Goal: Task Accomplishment & Management: Complete application form

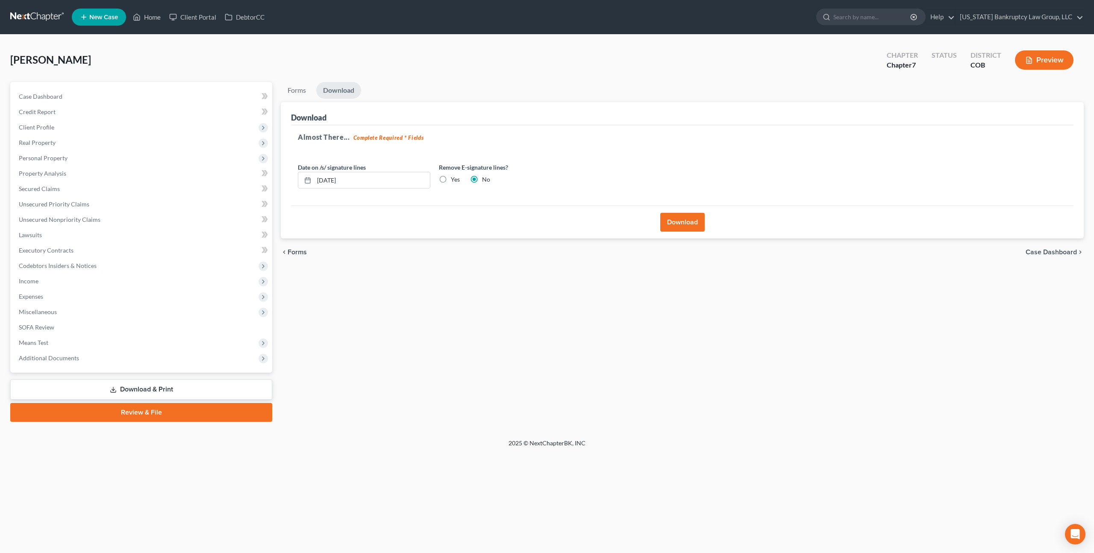
click at [31, 19] on link at bounding box center [37, 16] width 55 height 15
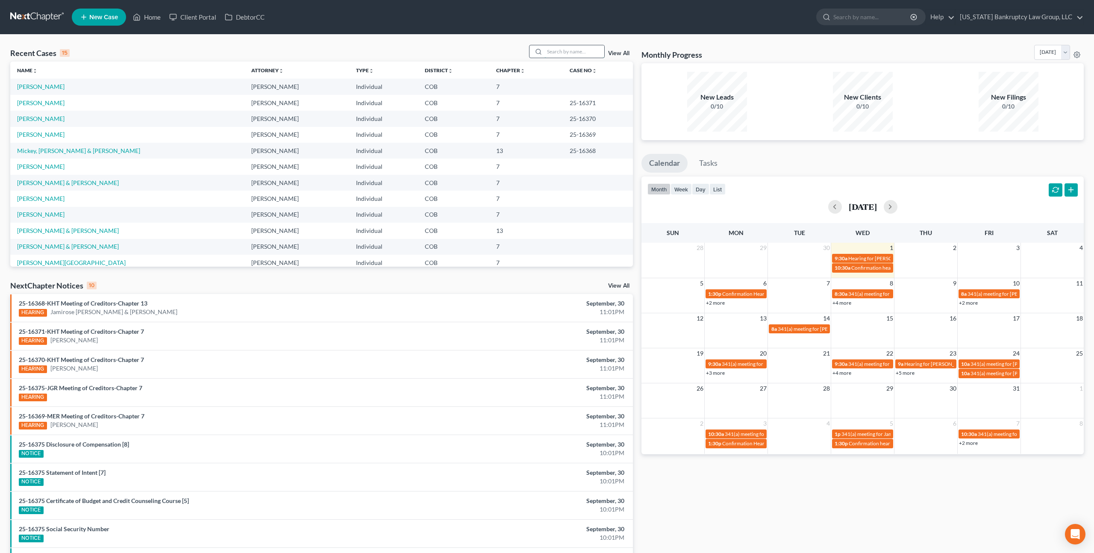
click at [575, 51] on input "search" at bounding box center [574, 51] width 60 height 12
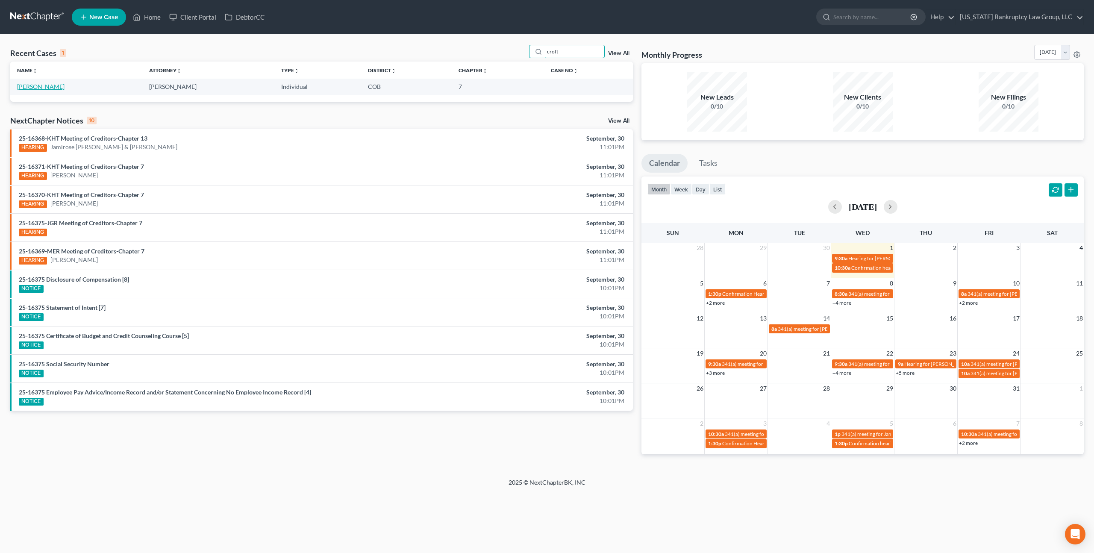
type input "croft"
click at [42, 89] on link "[PERSON_NAME]" at bounding box center [40, 86] width 47 height 7
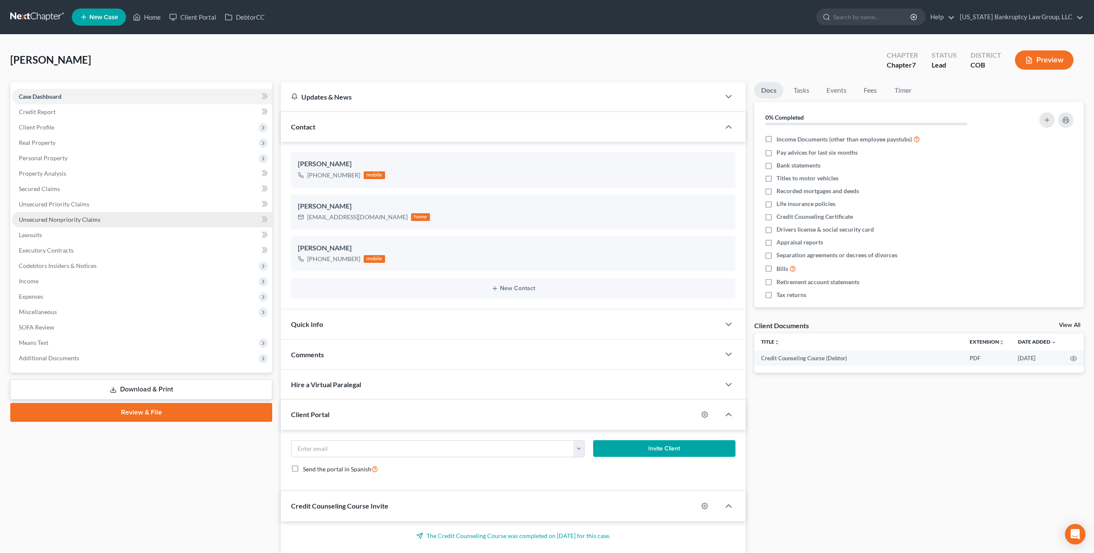
click at [83, 219] on span "Unsecured Nonpriority Claims" at bounding box center [60, 219] width 82 height 7
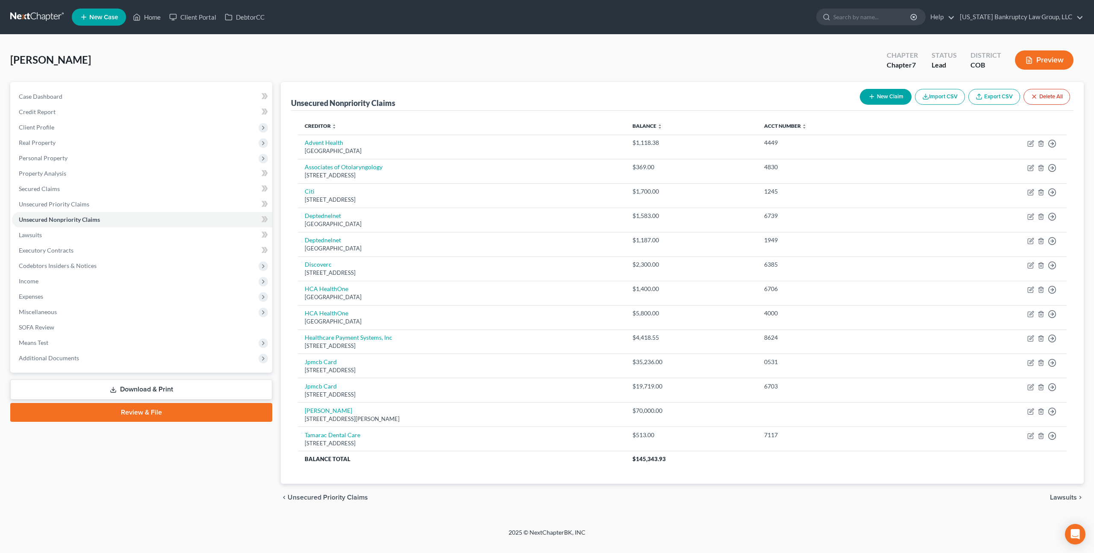
click at [880, 100] on button "New Claim" at bounding box center [886, 97] width 52 height 16
select select "0"
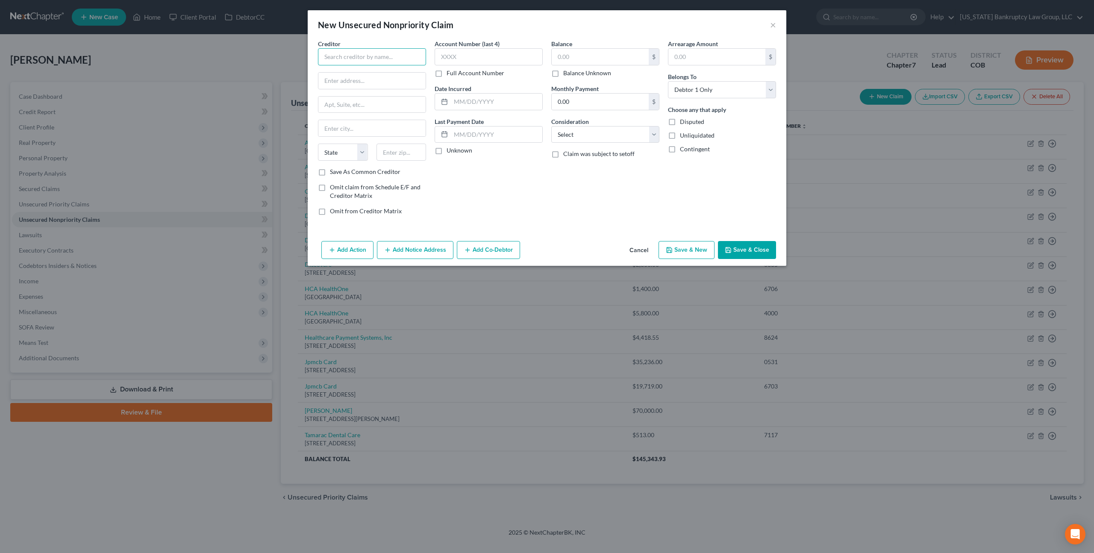
click at [358, 61] on input "text" at bounding box center [372, 56] width 108 height 17
type input "[PERSON_NAME]"
click at [362, 80] on div "[STREET_ADDRESS]" at bounding box center [369, 79] width 89 height 7
type input "PO Box 889023"
type input "[GEOGRAPHIC_DATA]"
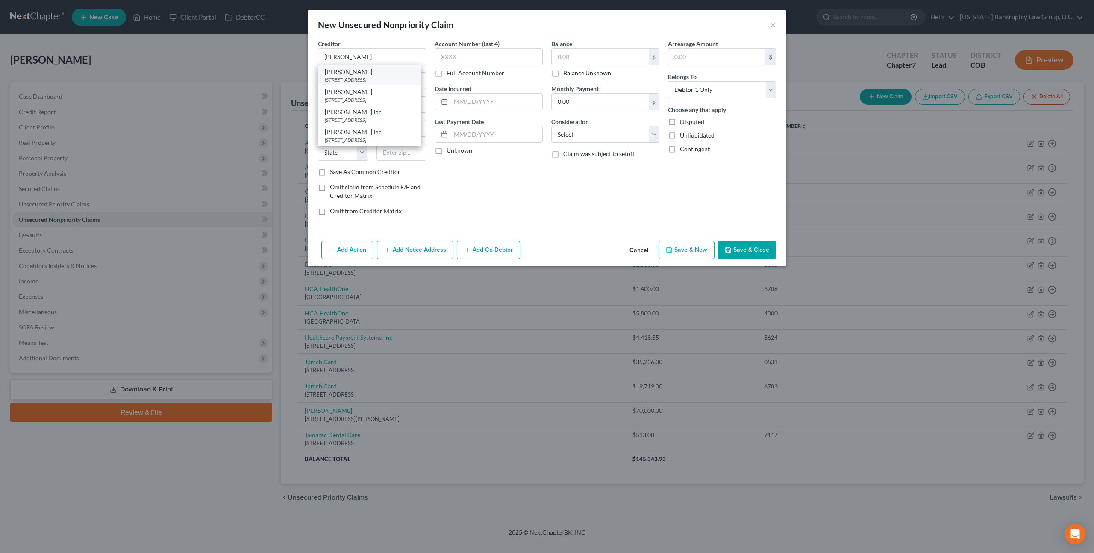
select select "4"
type input "90088"
click at [346, 58] on input "[PERSON_NAME]" at bounding box center [372, 56] width 108 height 17
type input "[PERSON_NAME], Inc."
click at [330, 170] on label "Save As Common Creditor" at bounding box center [365, 171] width 70 height 9
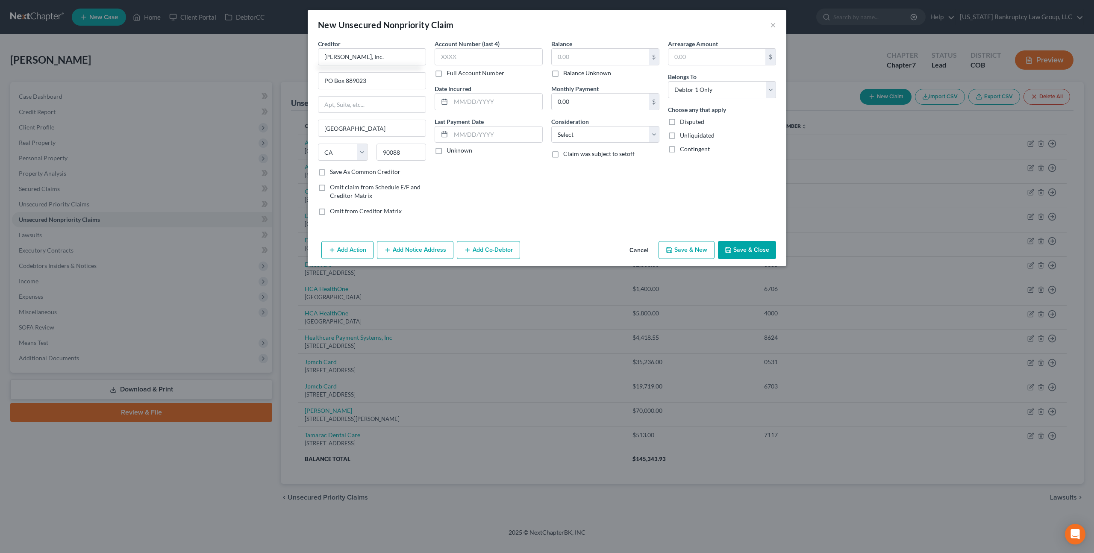
click at [333, 170] on input "Save As Common Creditor" at bounding box center [336, 170] width 6 height 6
checkbox input "true"
click at [447, 59] on input "text" at bounding box center [489, 56] width 108 height 17
type input "2074"
click at [563, 56] on input "text" at bounding box center [600, 57] width 97 height 16
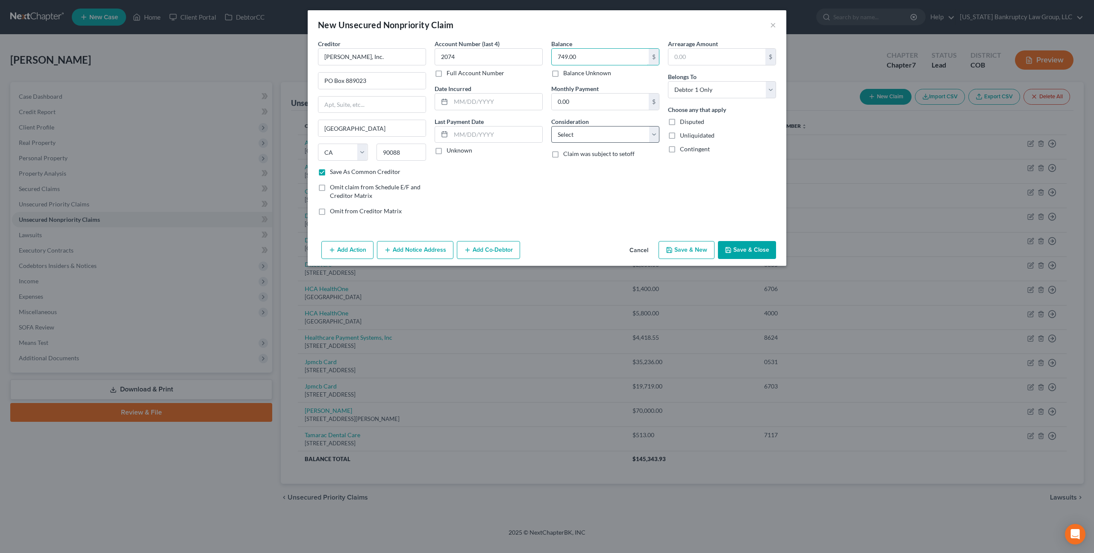
type input "749.00"
click at [595, 137] on select "Select Cable / Satellite Services Collection Agency Credit Card Debt Debt Couns…" at bounding box center [605, 134] width 108 height 17
select select "9"
click at [551, 126] on select "Select Cable / Satellite Services Collection Agency Credit Card Debt Debt Couns…" at bounding box center [605, 134] width 108 height 17
click at [736, 247] on button "Save & Close" at bounding box center [747, 250] width 58 height 18
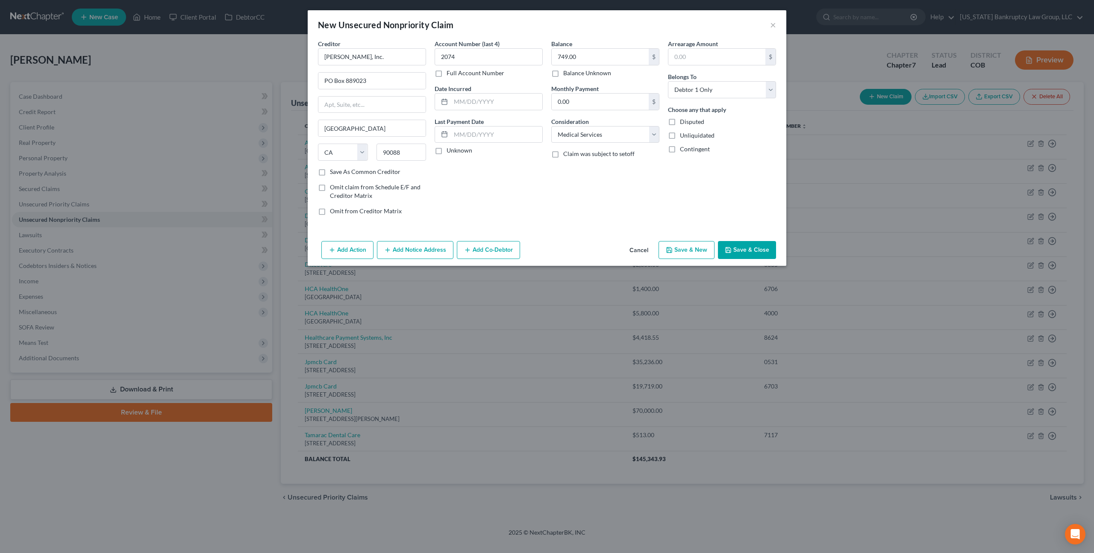
checkbox input "false"
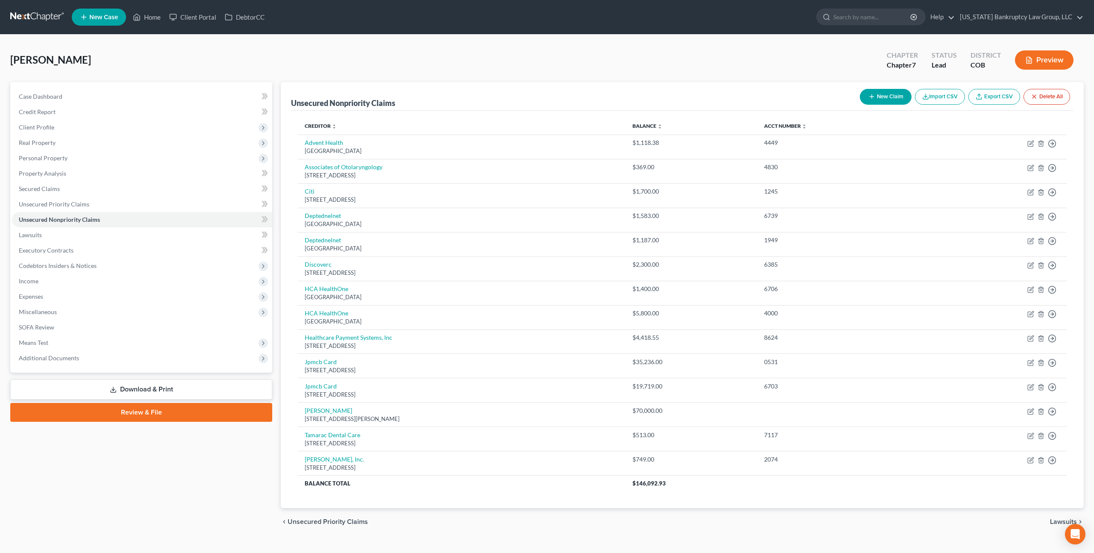
click at [109, 21] on link "New Case" at bounding box center [99, 17] width 54 height 17
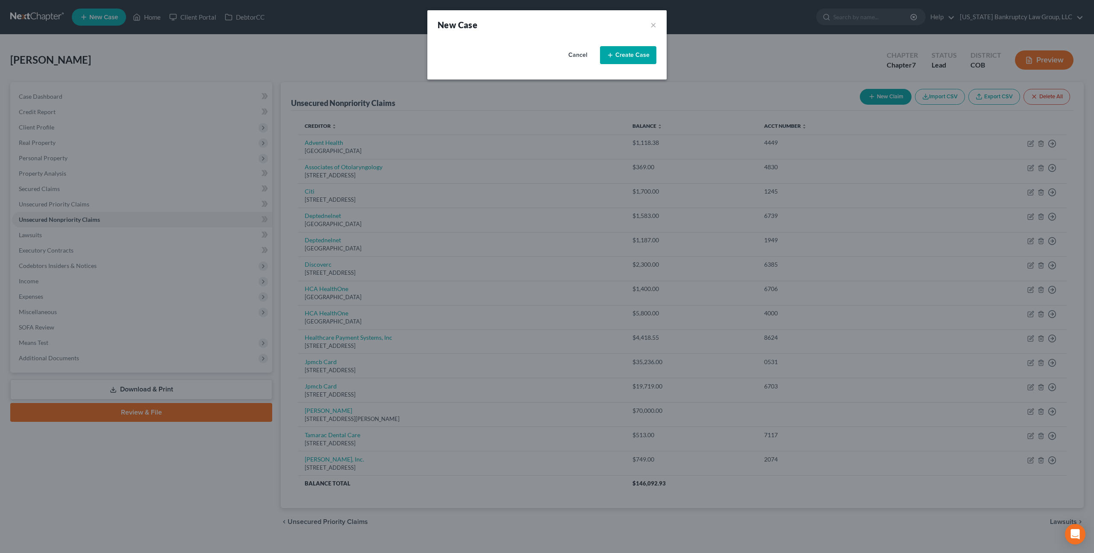
select select "11"
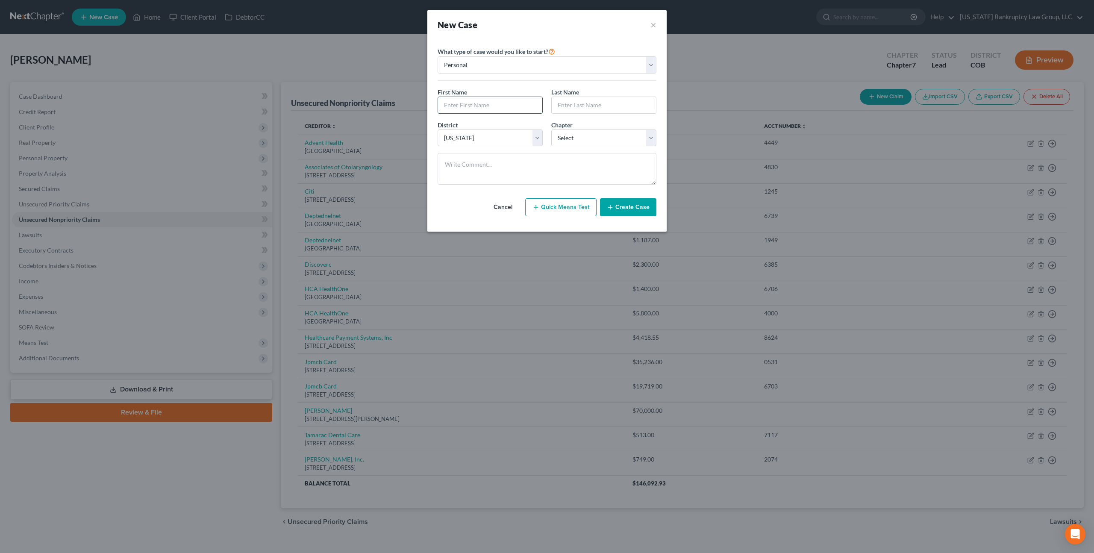
click at [492, 107] on input "text" at bounding box center [490, 105] width 104 height 16
type input "Artjom"
type input "[PERSON_NAME]"
click at [573, 138] on select "Select 7 11 12 13" at bounding box center [603, 137] width 105 height 17
select select "3"
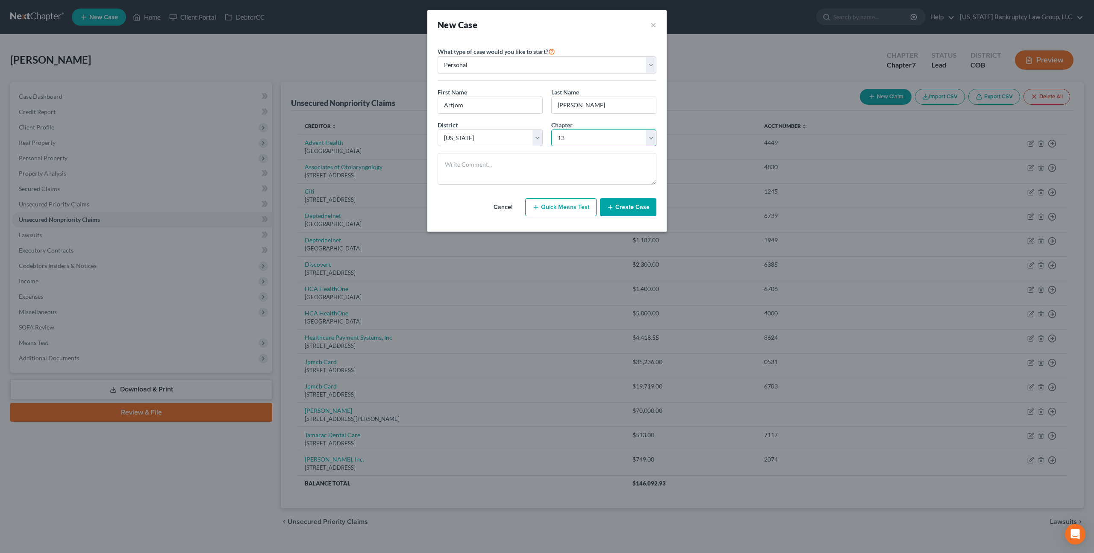
click at [551, 129] on select "Select 7 11 12 13" at bounding box center [603, 137] width 105 height 17
click at [622, 206] on button "Create Case" at bounding box center [628, 207] width 56 height 18
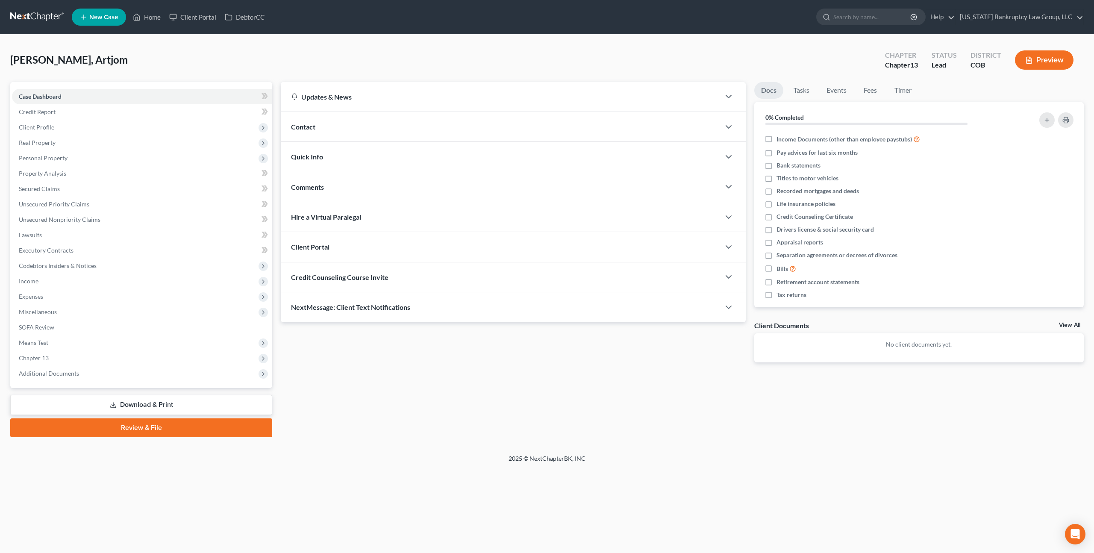
click at [376, 250] on div "Client Portal" at bounding box center [500, 246] width 439 height 29
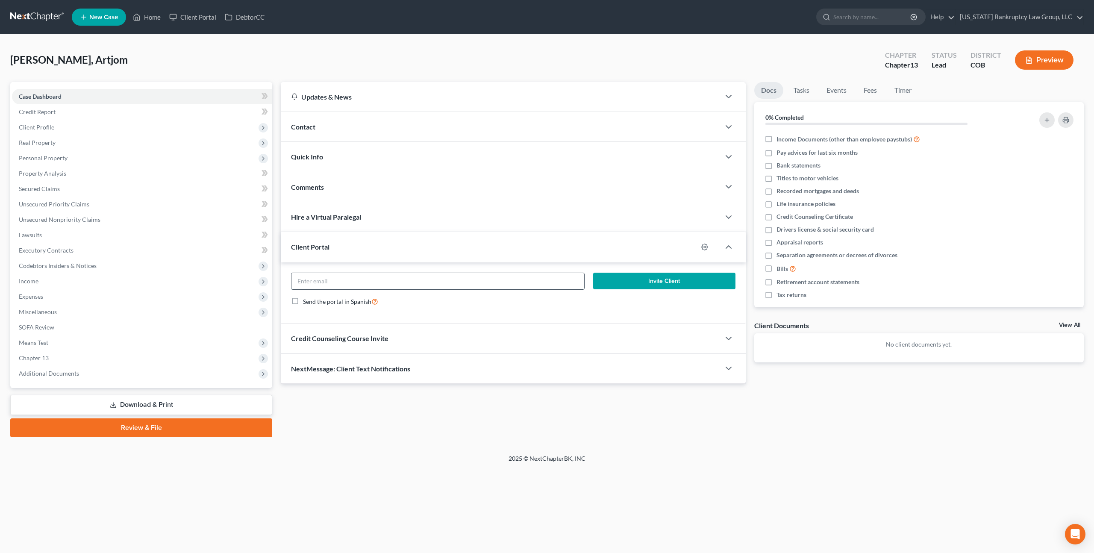
click at [376, 281] on input "email" at bounding box center [437, 281] width 293 height 16
paste input "[EMAIL_ADDRESS][DOMAIN_NAME]"
type input "[EMAIL_ADDRESS][DOMAIN_NAME]"
click at [616, 280] on button "Invite Client" at bounding box center [664, 281] width 142 height 17
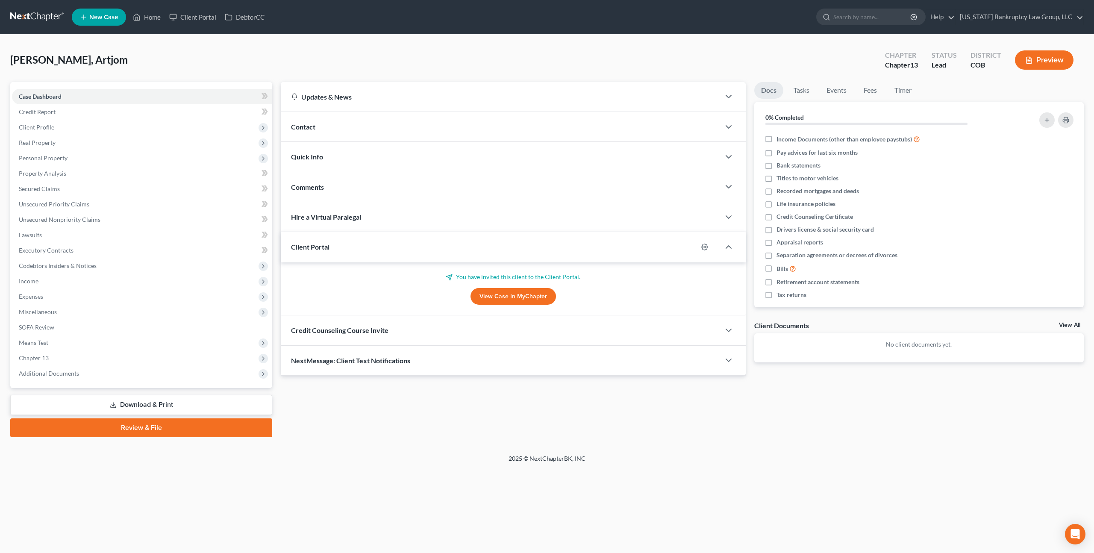
click at [427, 329] on div "Credit Counseling Course Invite" at bounding box center [500, 329] width 439 height 29
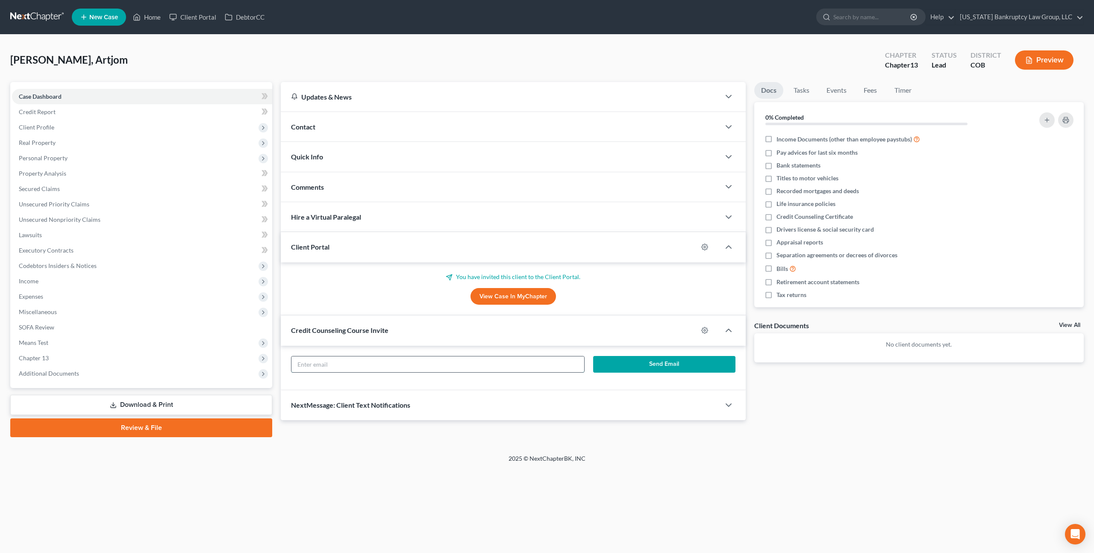
click at [430, 365] on input "text" at bounding box center [437, 364] width 293 height 16
paste input "[EMAIL_ADDRESS][DOMAIN_NAME]"
type input "[EMAIL_ADDRESS][DOMAIN_NAME]"
click at [611, 365] on button "Send Email" at bounding box center [664, 364] width 142 height 17
